Goal: Check status: Check status

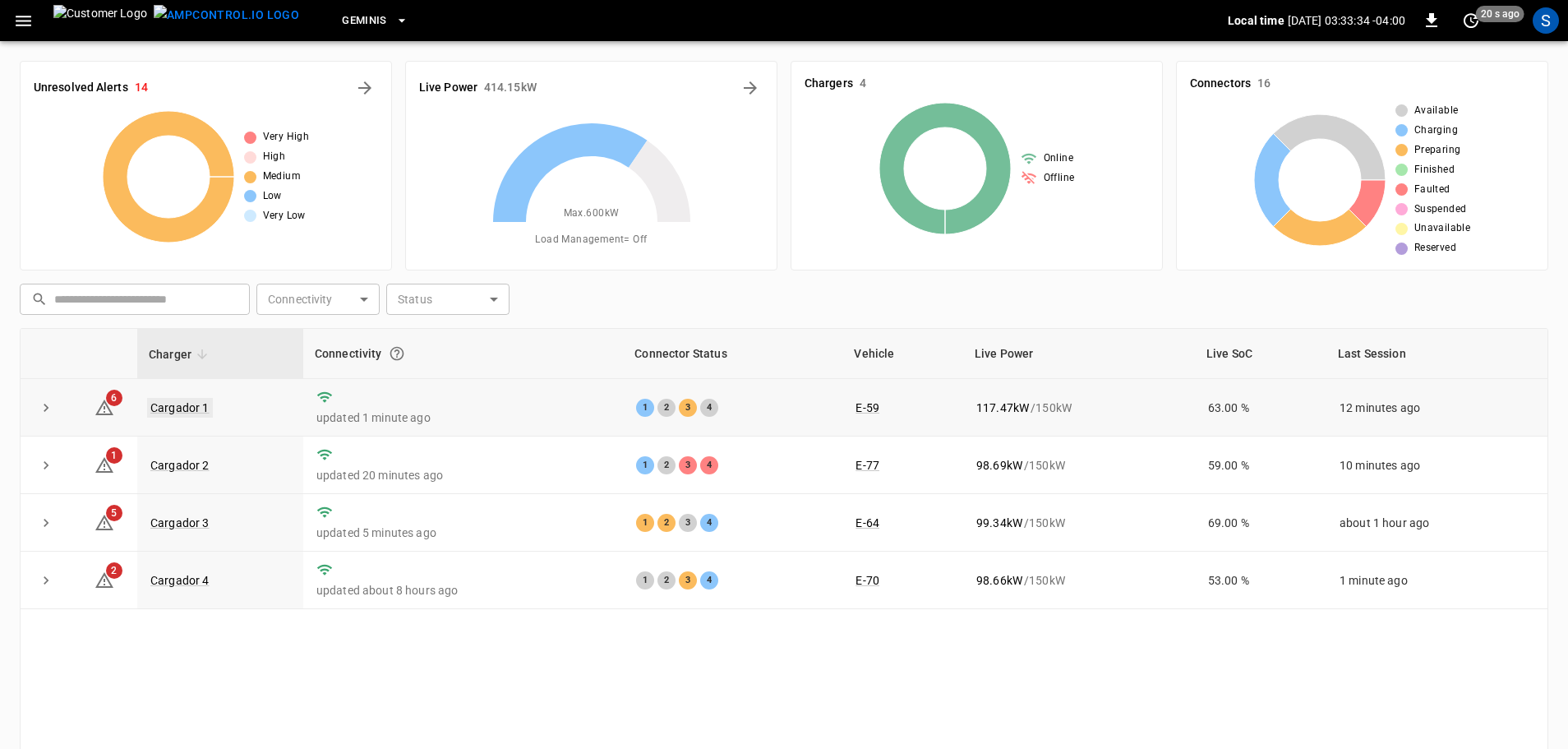
click at [192, 404] on link "Cargador 1" at bounding box center [180, 408] width 66 height 20
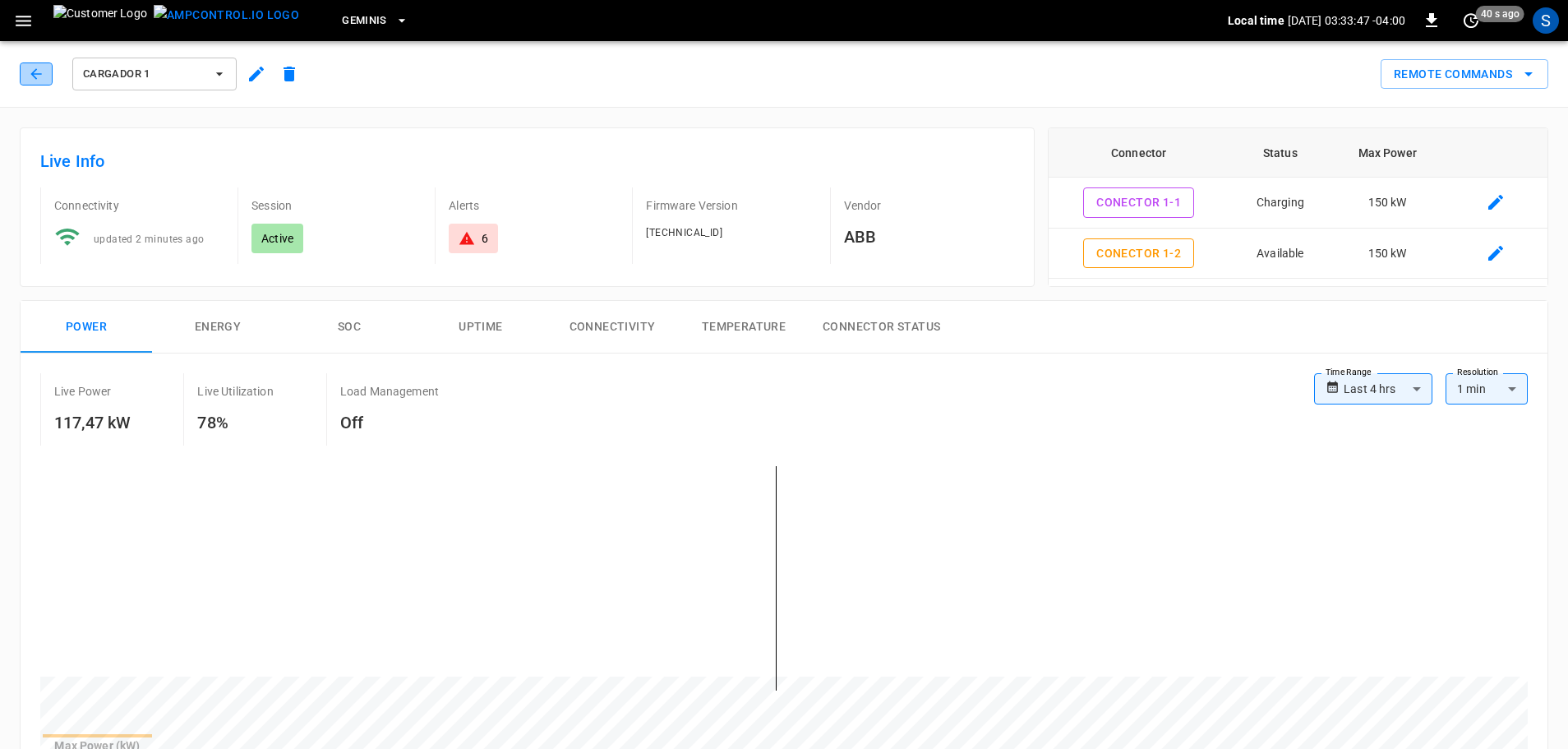
click at [42, 78] on icon "button" at bounding box center [36, 74] width 17 height 17
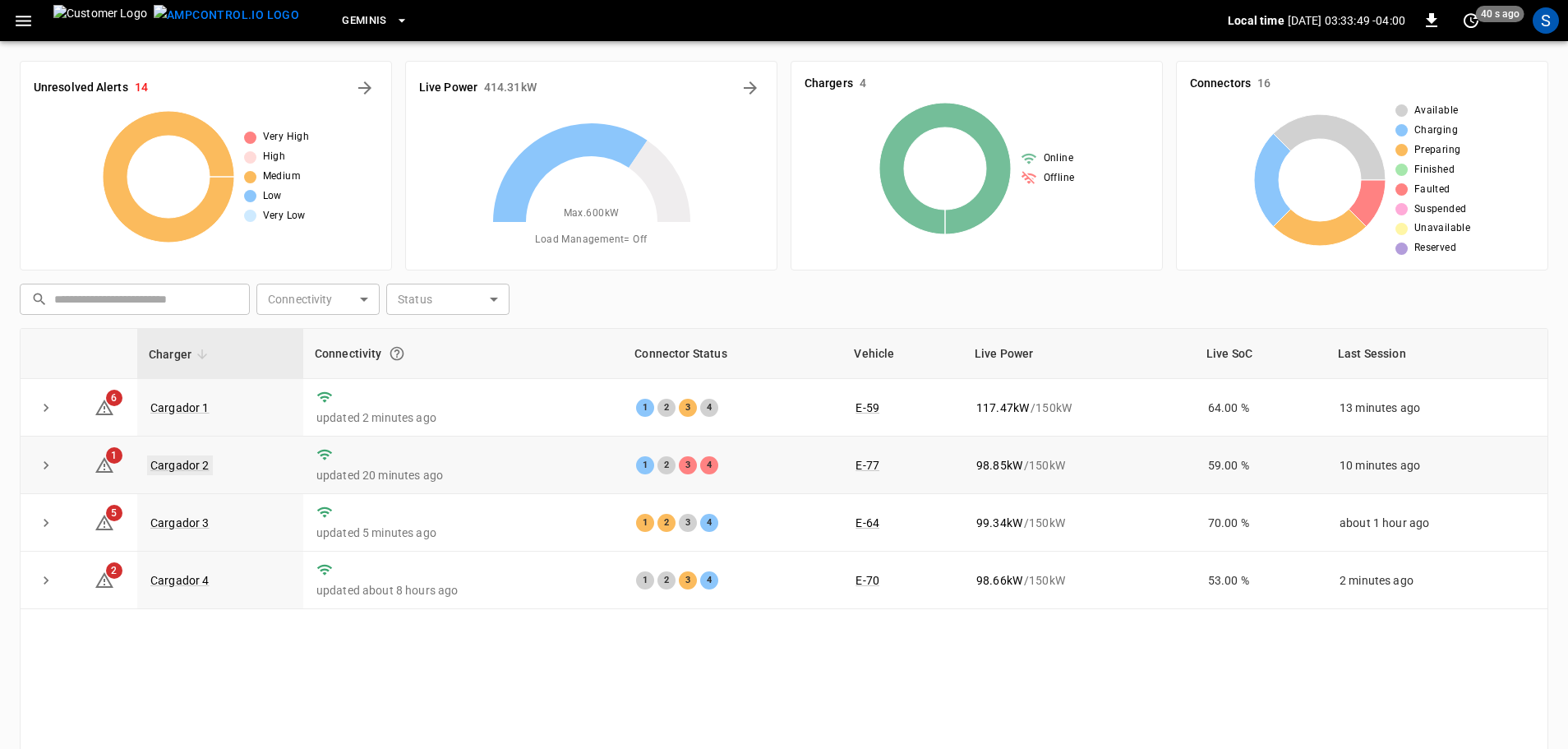
click at [190, 465] on link "Cargador 2" at bounding box center [180, 466] width 66 height 20
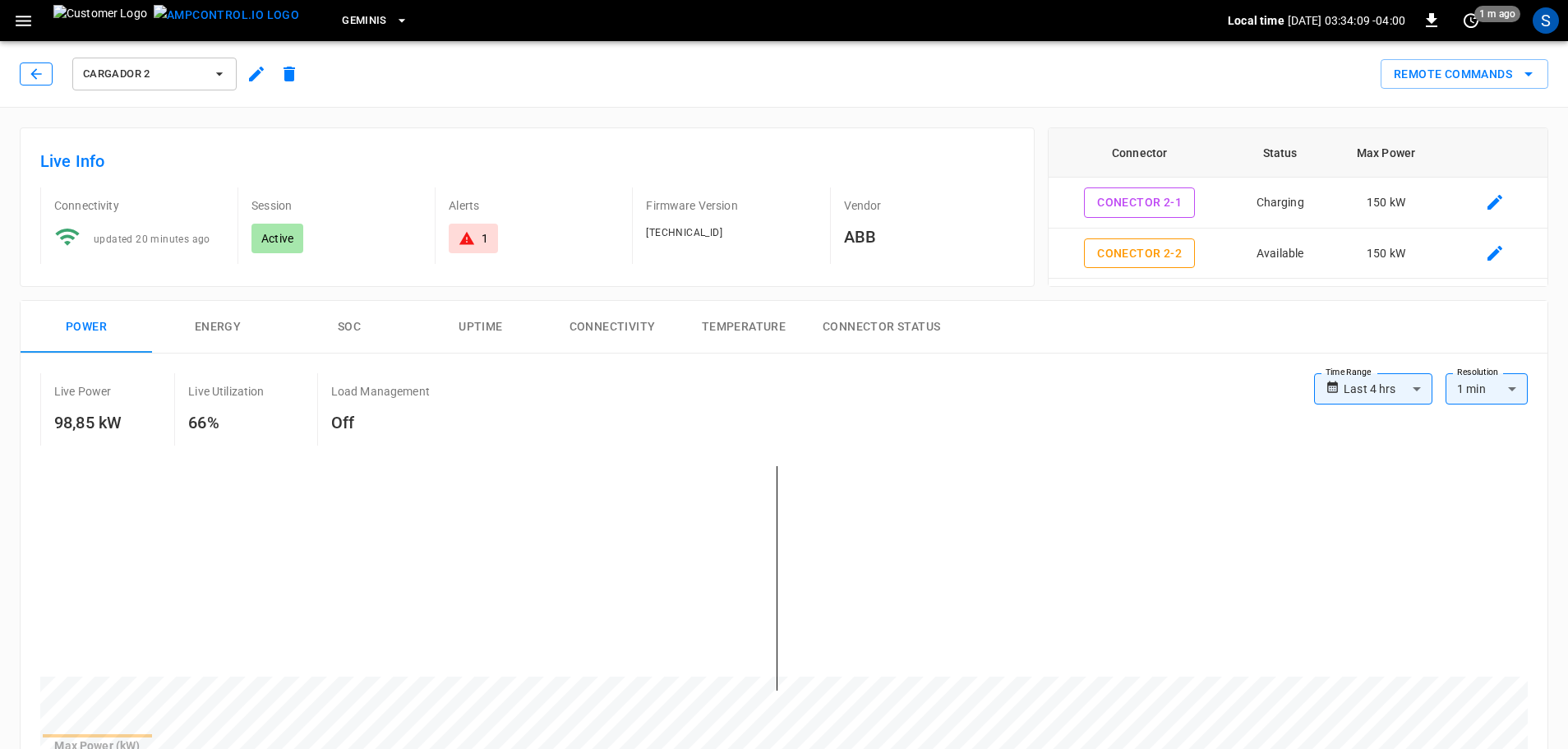
click at [42, 69] on icon "button" at bounding box center [36, 74] width 17 height 17
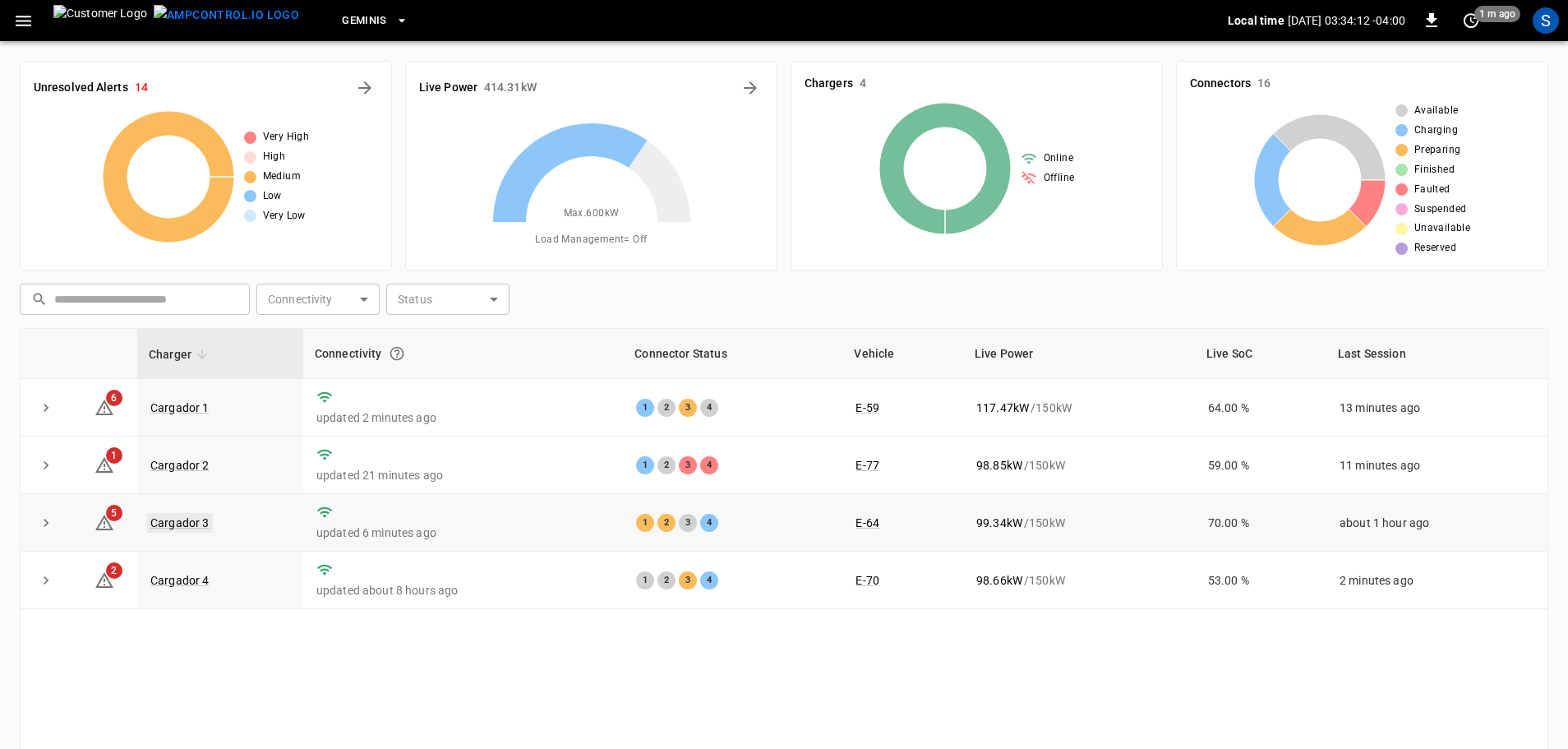
click at [198, 523] on link "Cargador 3" at bounding box center [180, 522] width 66 height 20
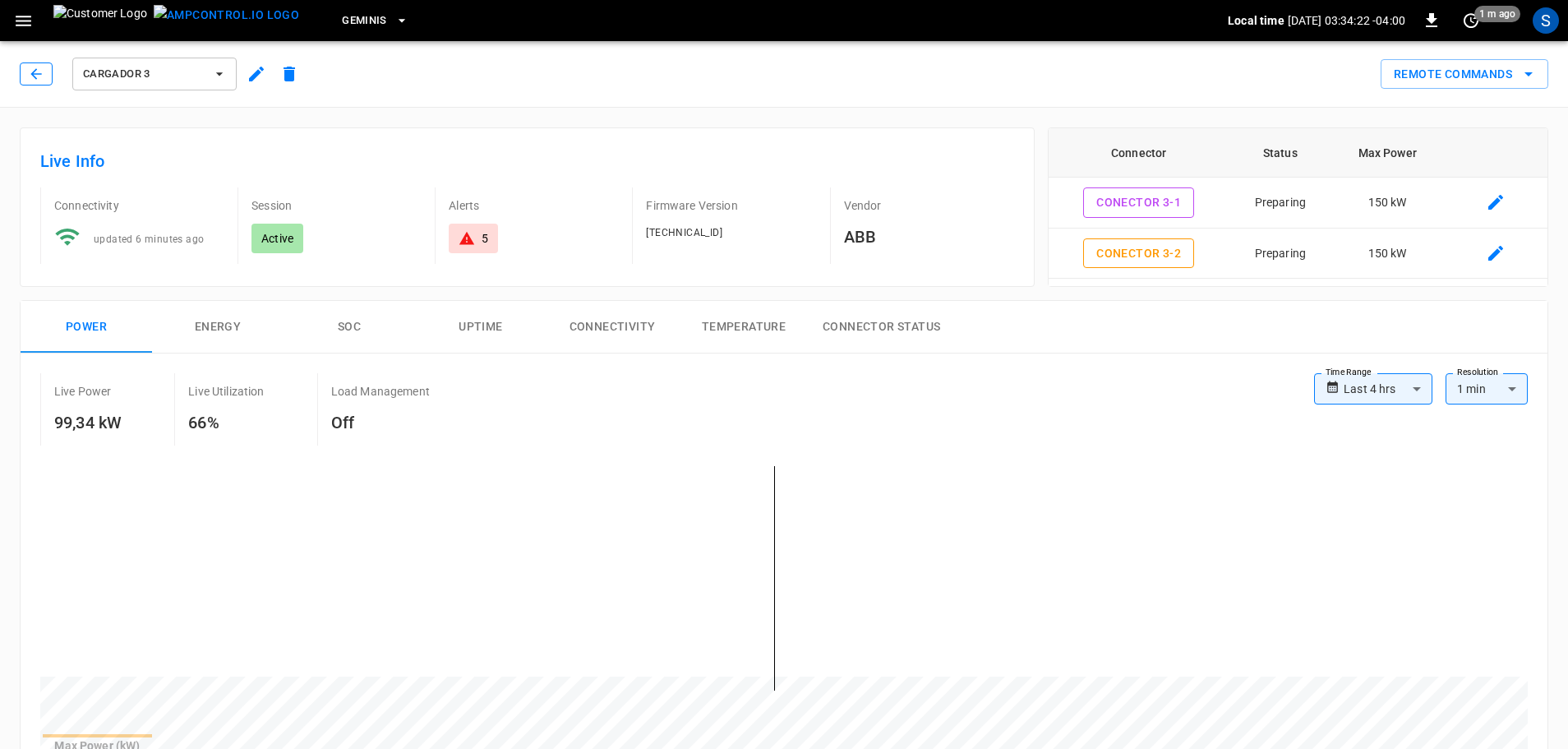
click at [26, 78] on button "button" at bounding box center [36, 74] width 33 height 23
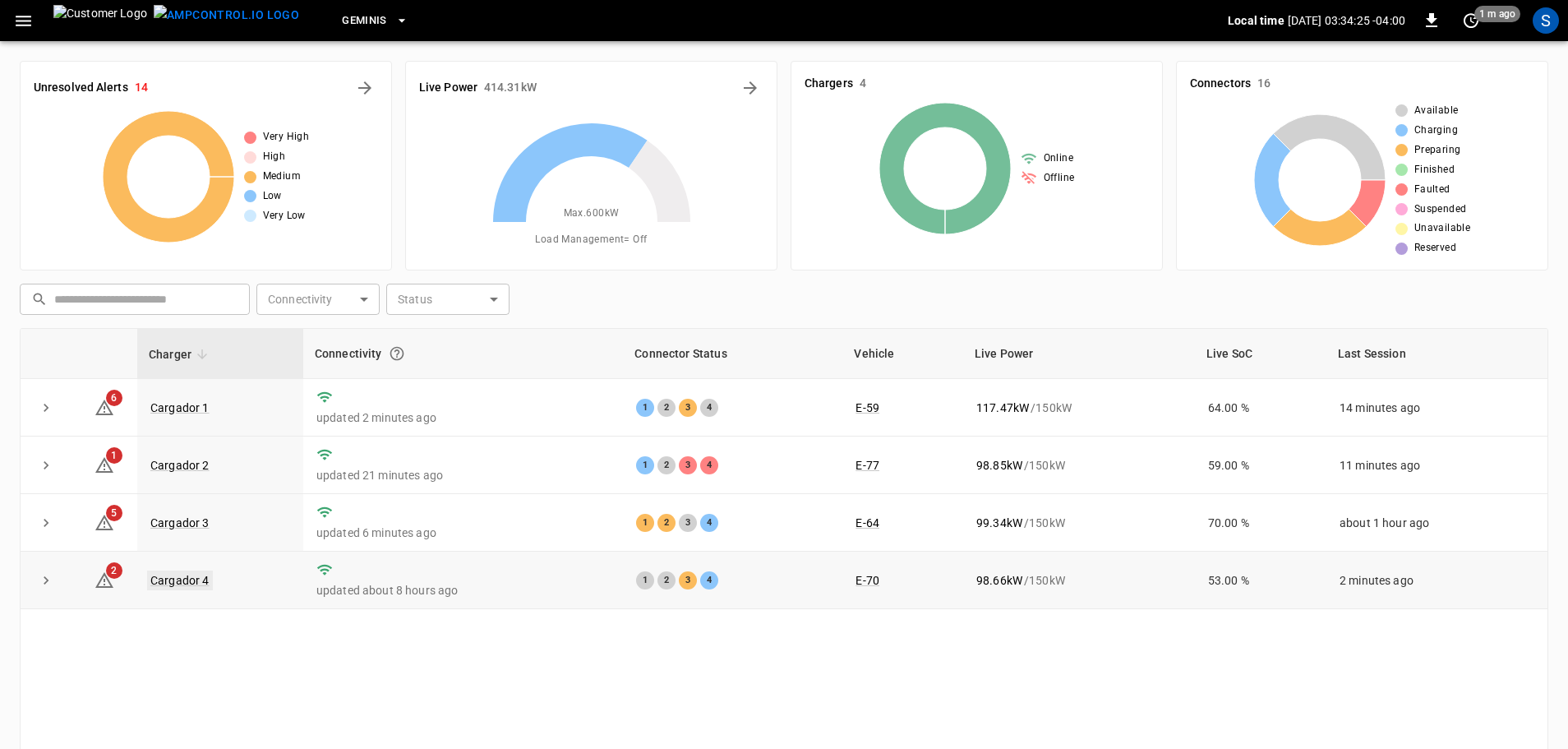
click at [191, 577] on link "Cargador 4" at bounding box center [180, 580] width 66 height 20
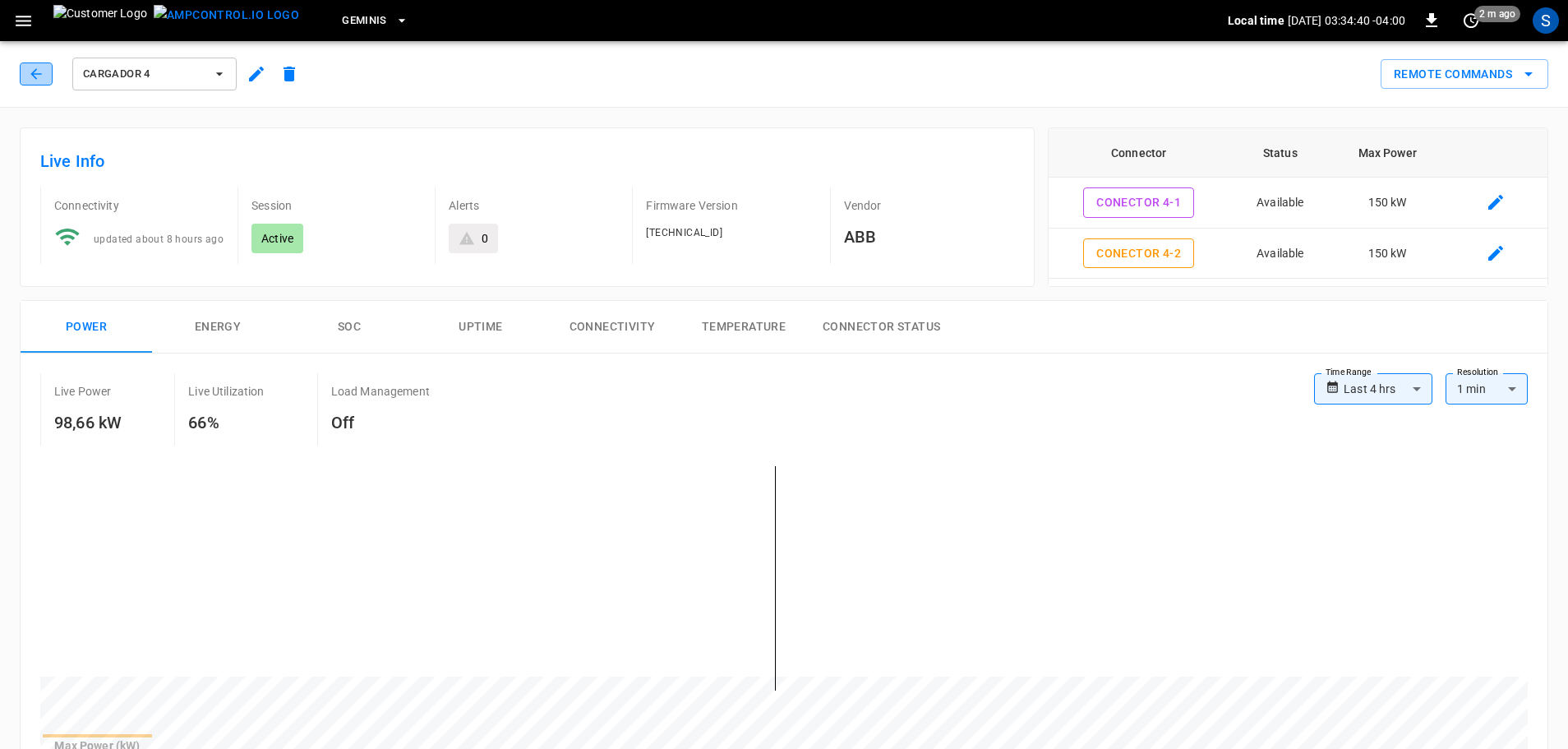
click at [36, 77] on icon "button" at bounding box center [36, 74] width 17 height 17
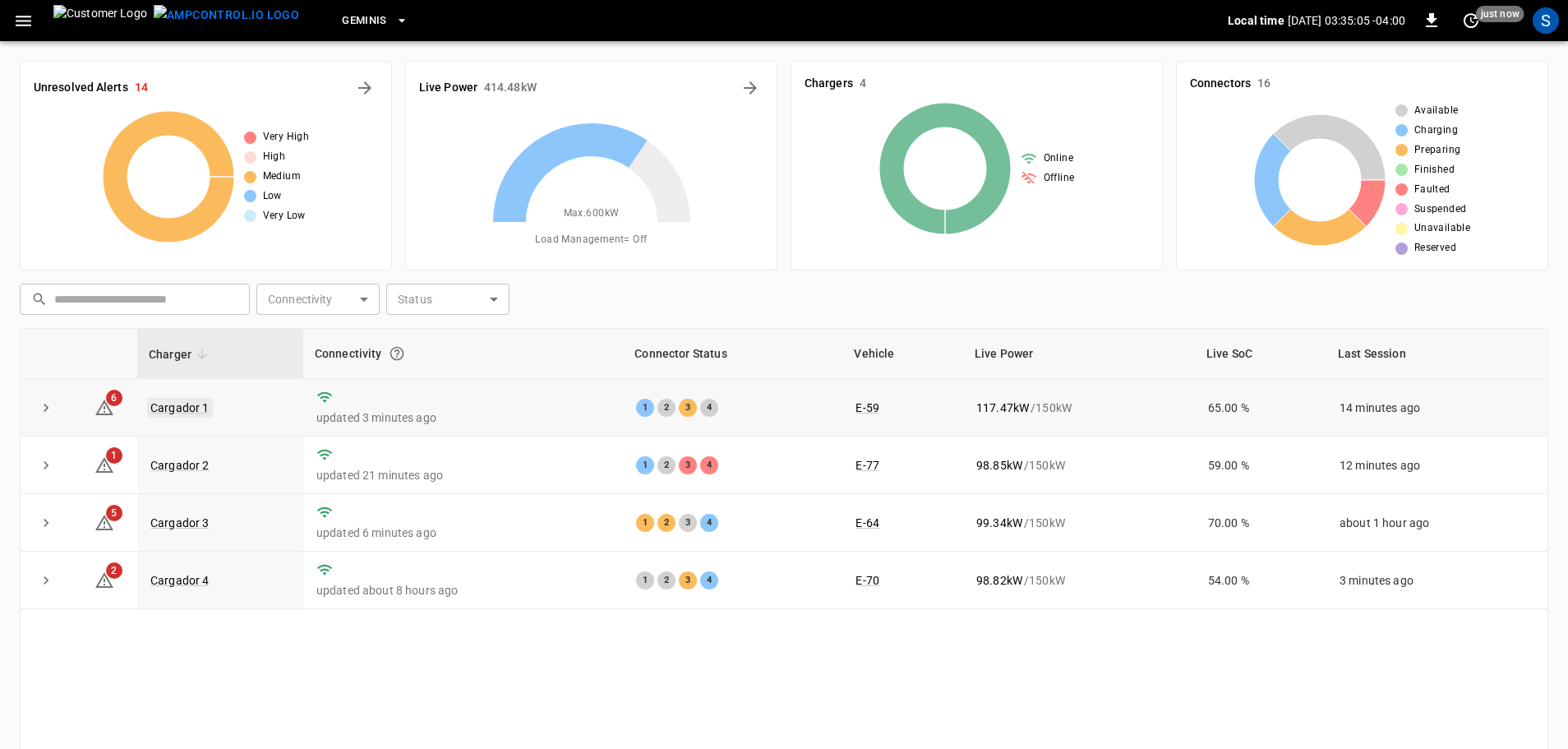
click at [196, 406] on link "Cargador 1" at bounding box center [180, 408] width 66 height 20
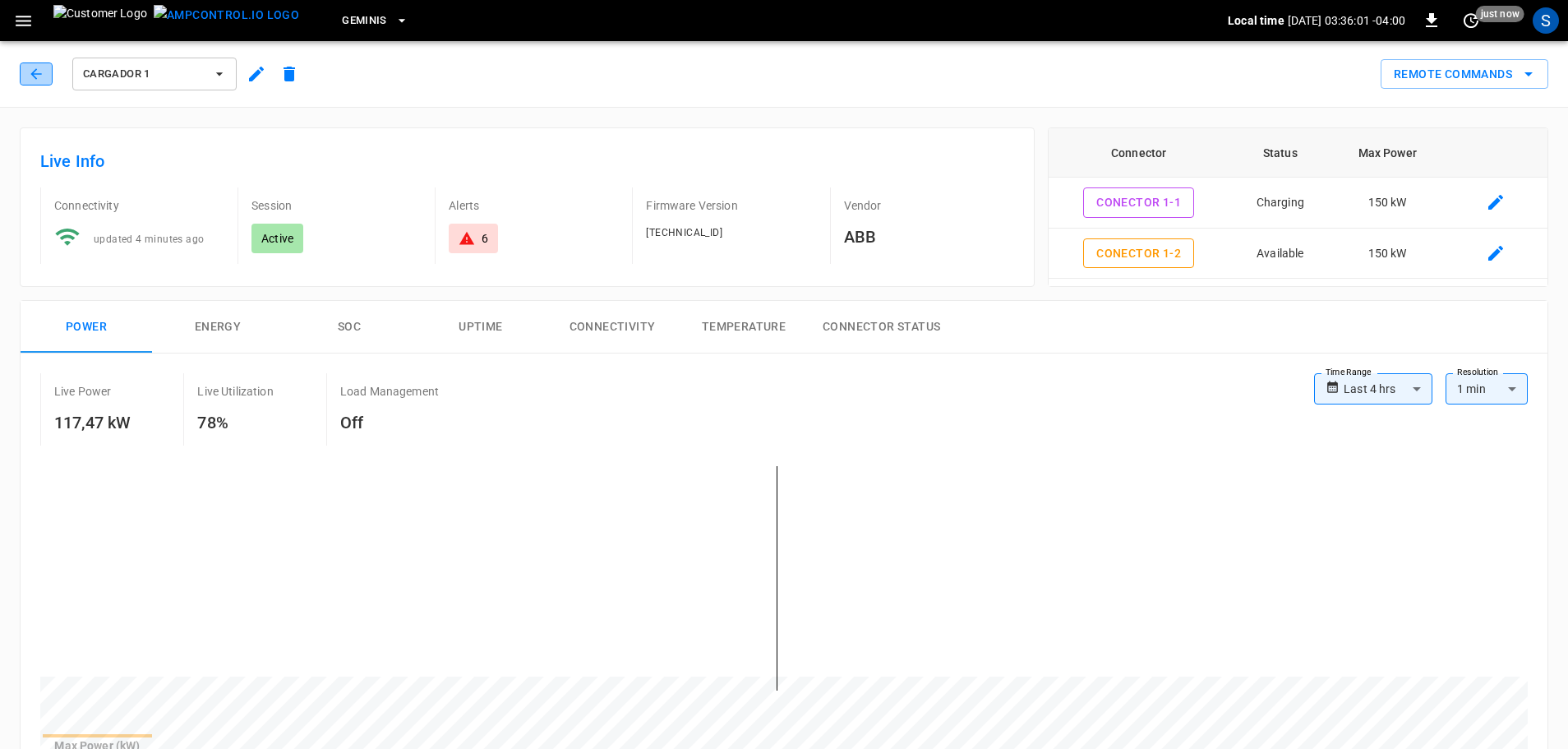
click at [33, 77] on icon "button" at bounding box center [36, 74] width 17 height 17
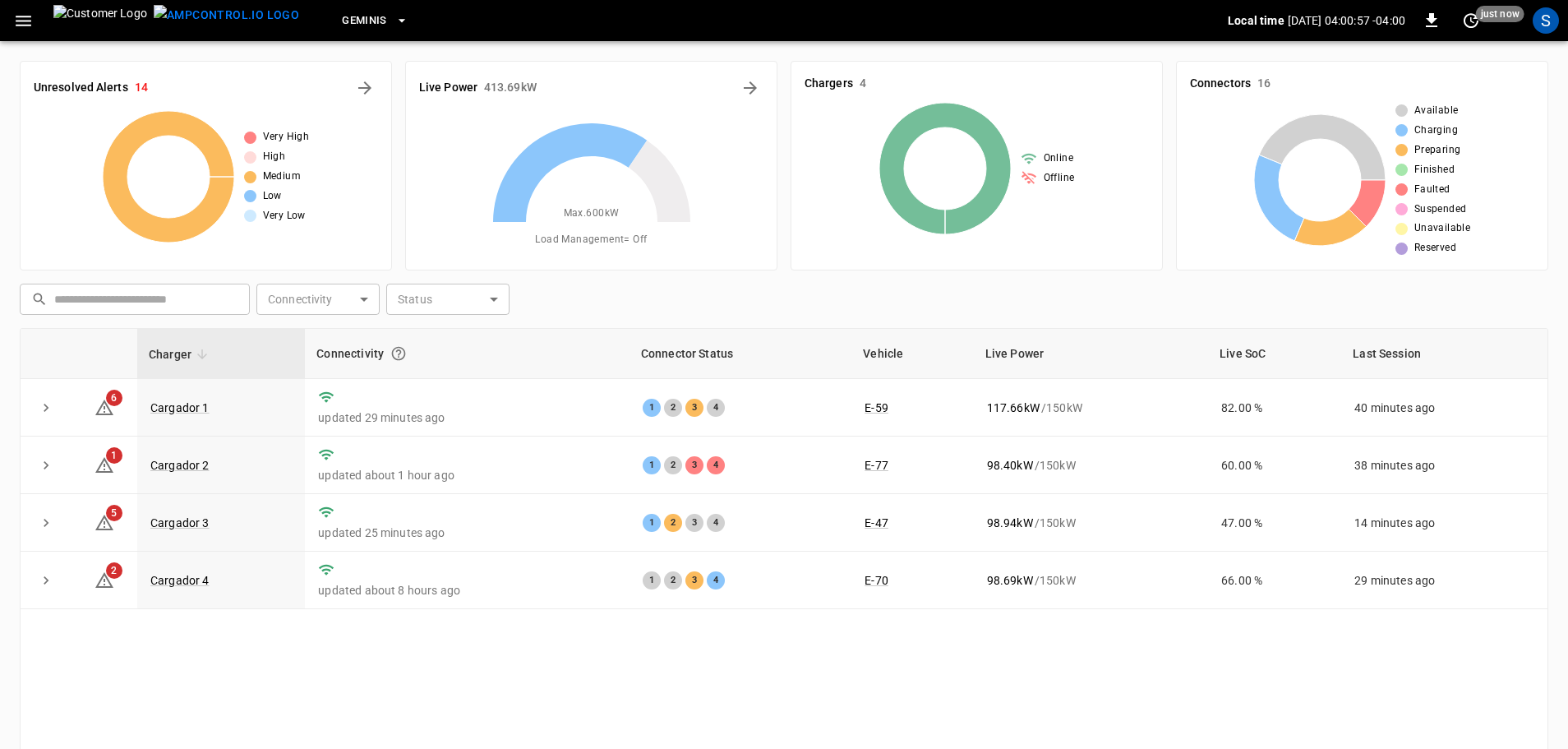
click at [15, 240] on div "Unresolved Alerts 14 Very High High Medium Low Very Low" at bounding box center [199, 159] width 385 height 223
click at [17, 400] on div "Unresolved Alerts 14 Very High High Medium Low Very Low Live Power 414.04 kW Ma…" at bounding box center [784, 477] width 1568 height 874
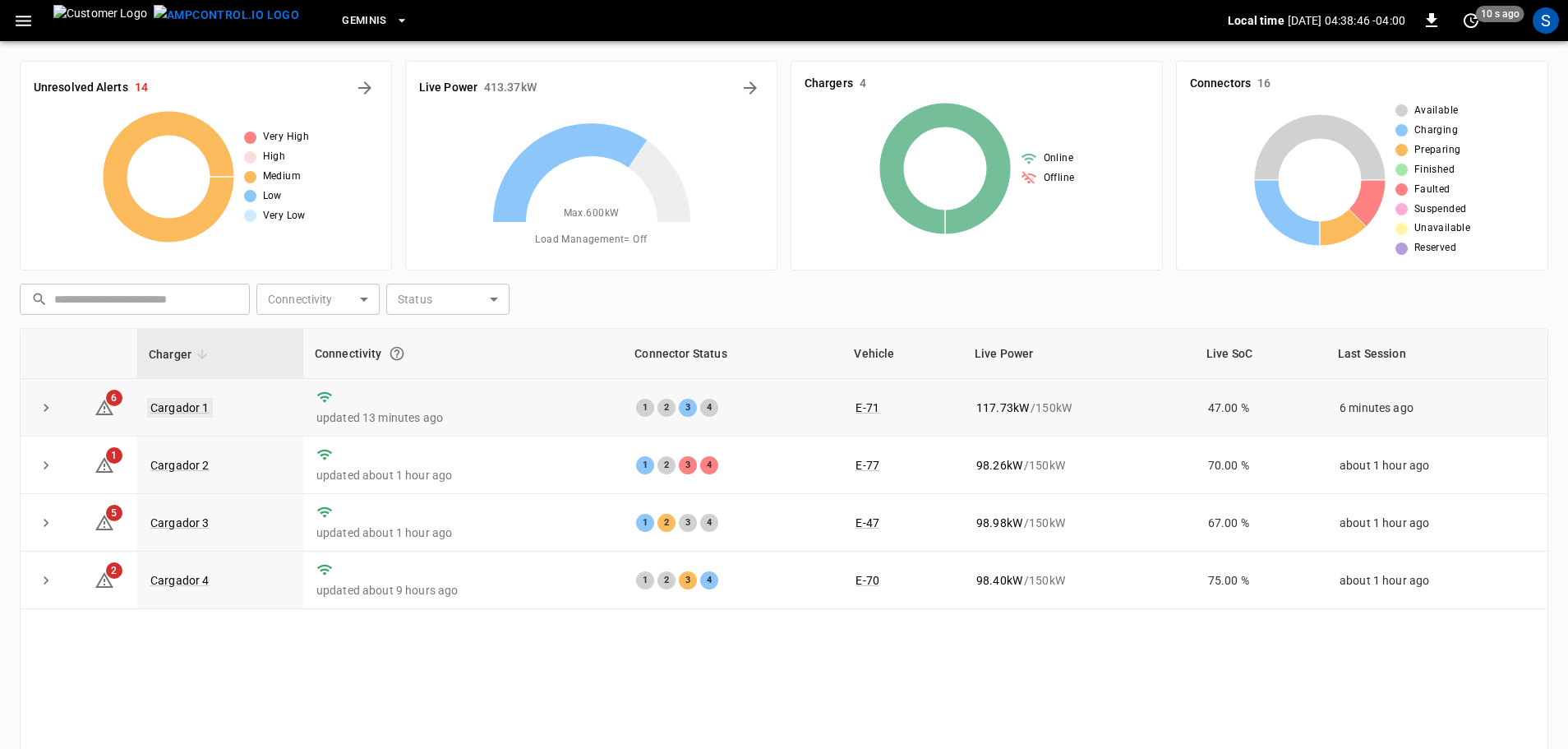
click at [182, 400] on link "Cargador 1" at bounding box center [180, 408] width 66 height 20
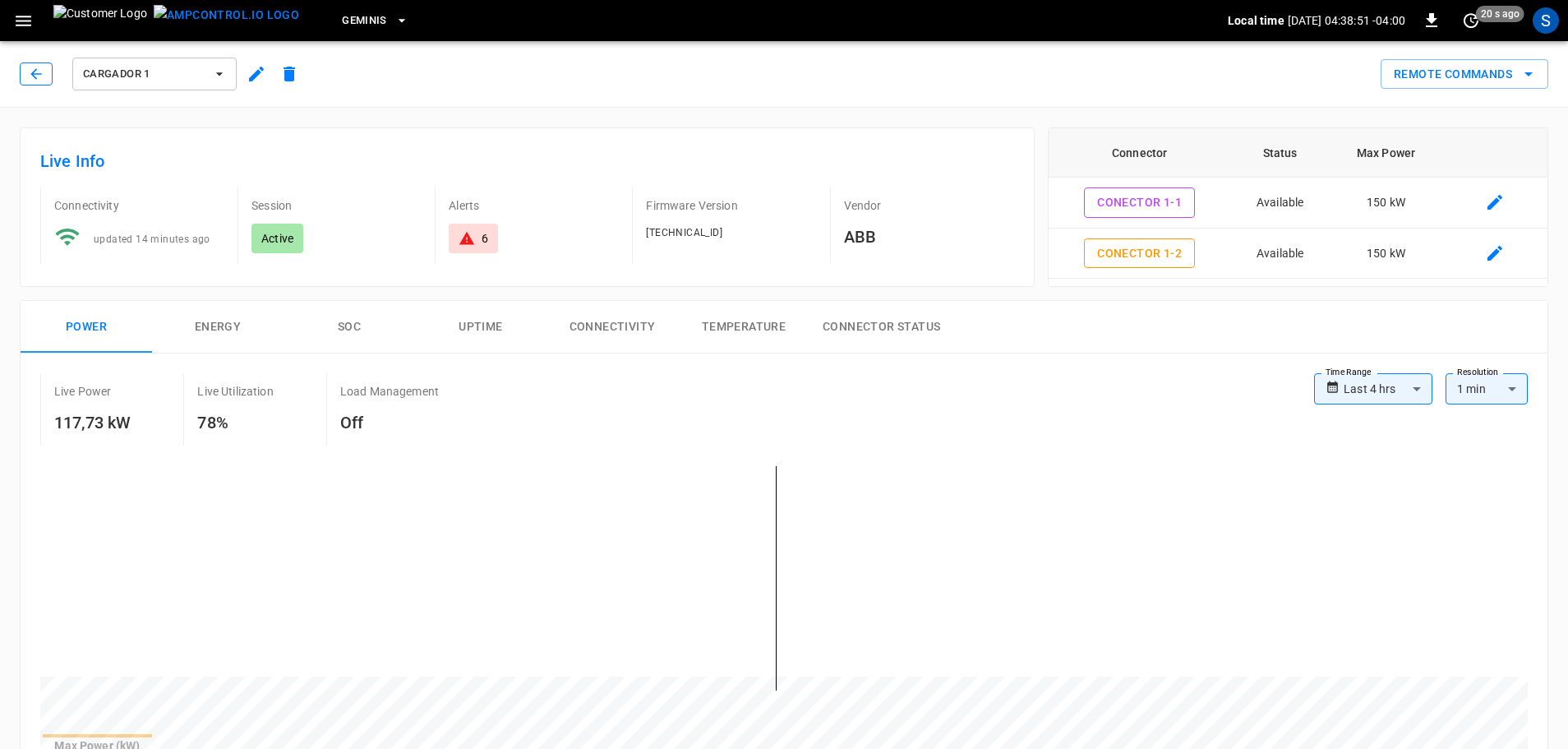
click at [47, 80] on button "button" at bounding box center [36, 74] width 33 height 23
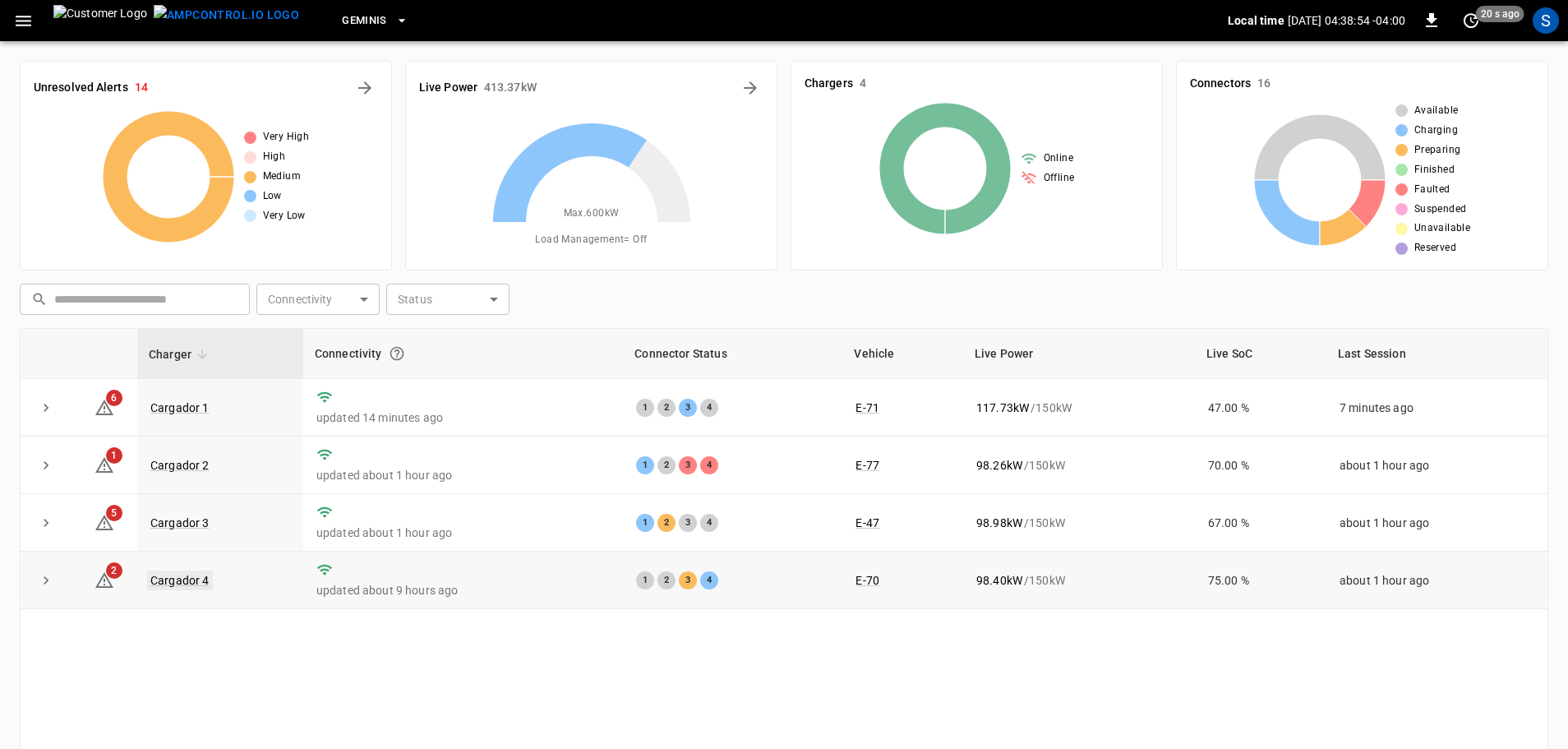
click at [187, 574] on link "Cargador 4" at bounding box center [180, 580] width 66 height 20
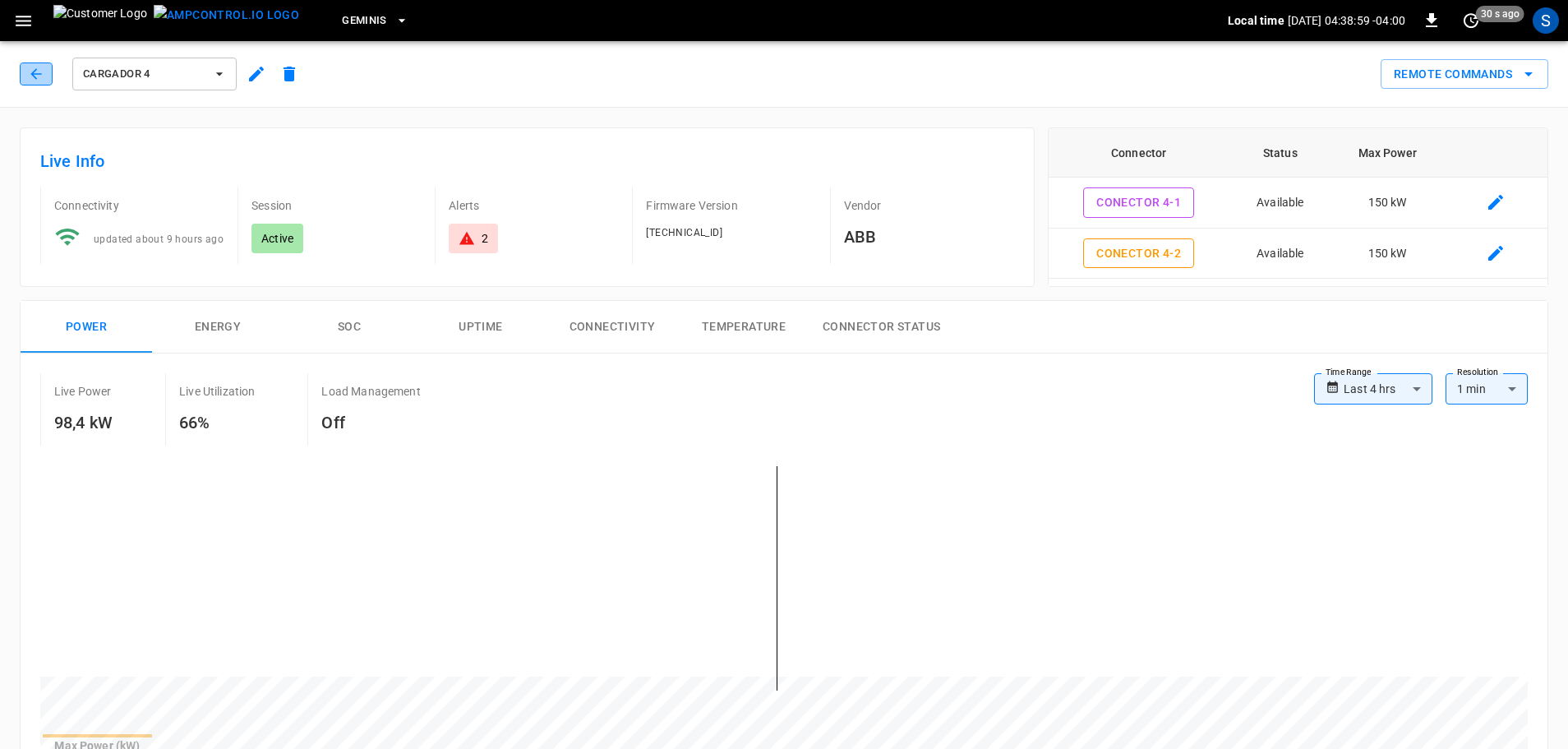
click at [36, 72] on icon "button" at bounding box center [36, 74] width 17 height 17
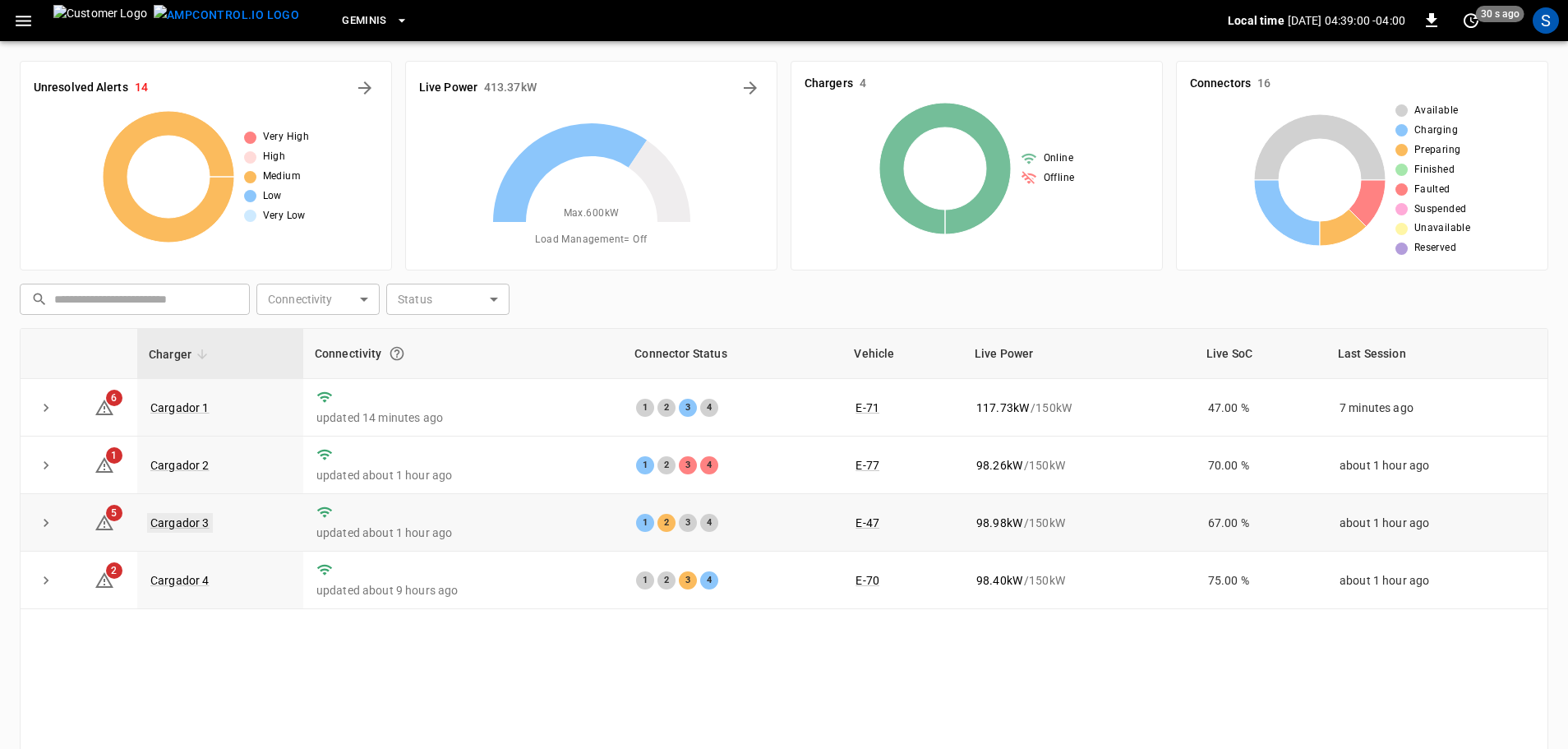
click at [187, 528] on link "Cargador 3" at bounding box center [180, 522] width 66 height 20
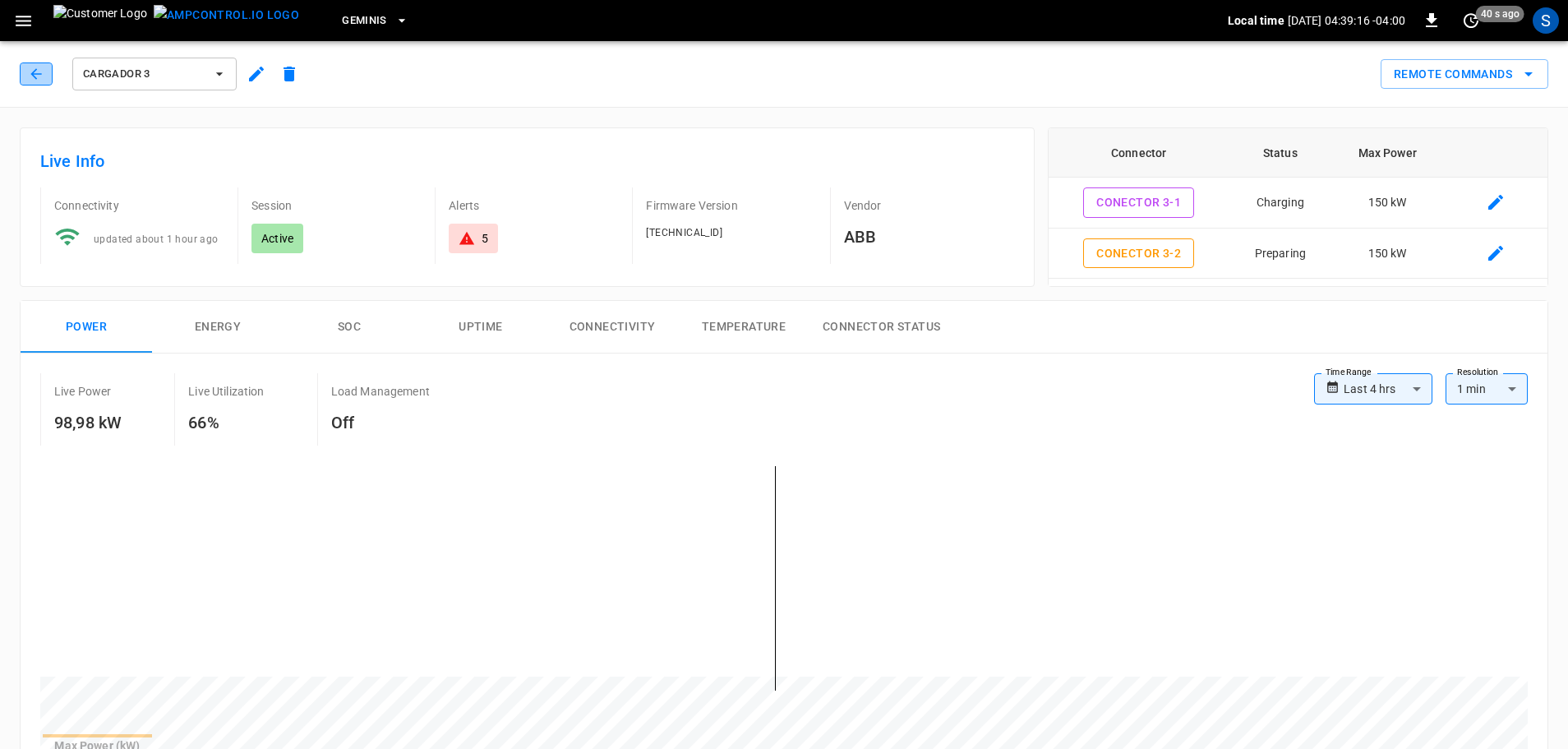
click at [37, 83] on button "button" at bounding box center [36, 74] width 33 height 23
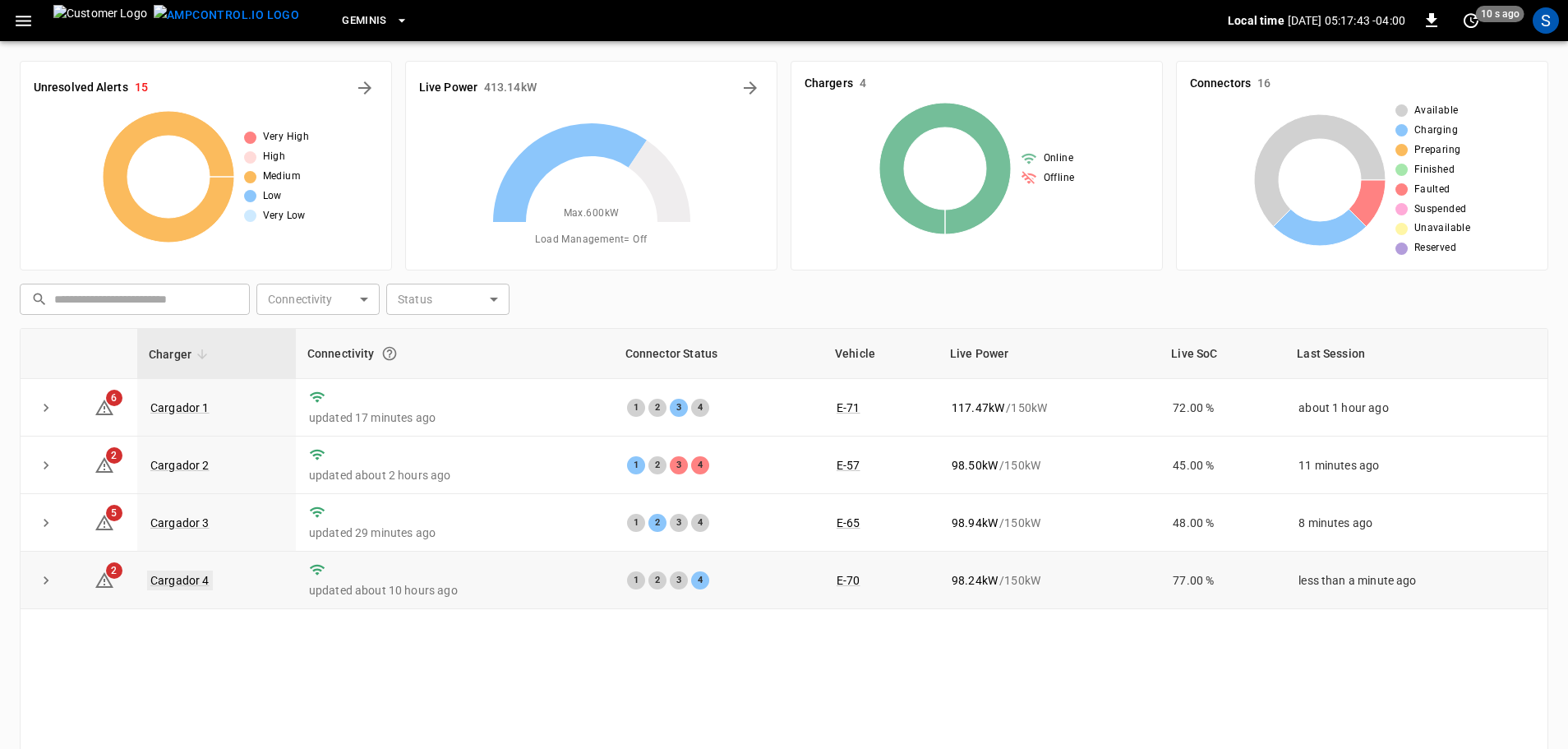
click at [187, 584] on link "Cargador 4" at bounding box center [180, 580] width 66 height 20
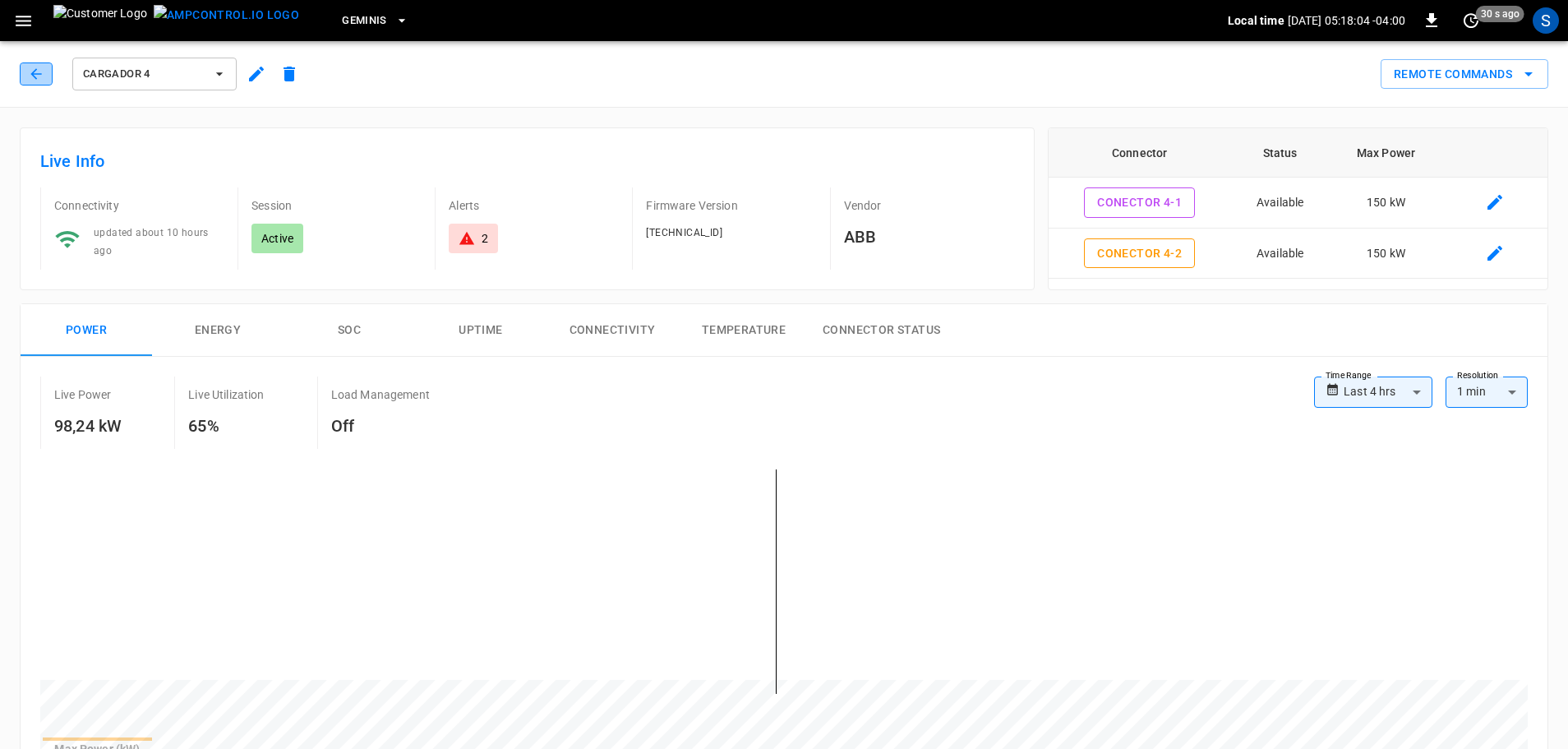
click at [43, 78] on icon "button" at bounding box center [36, 74] width 17 height 17
